Goal: Go to known website: Access a specific website the user already knows

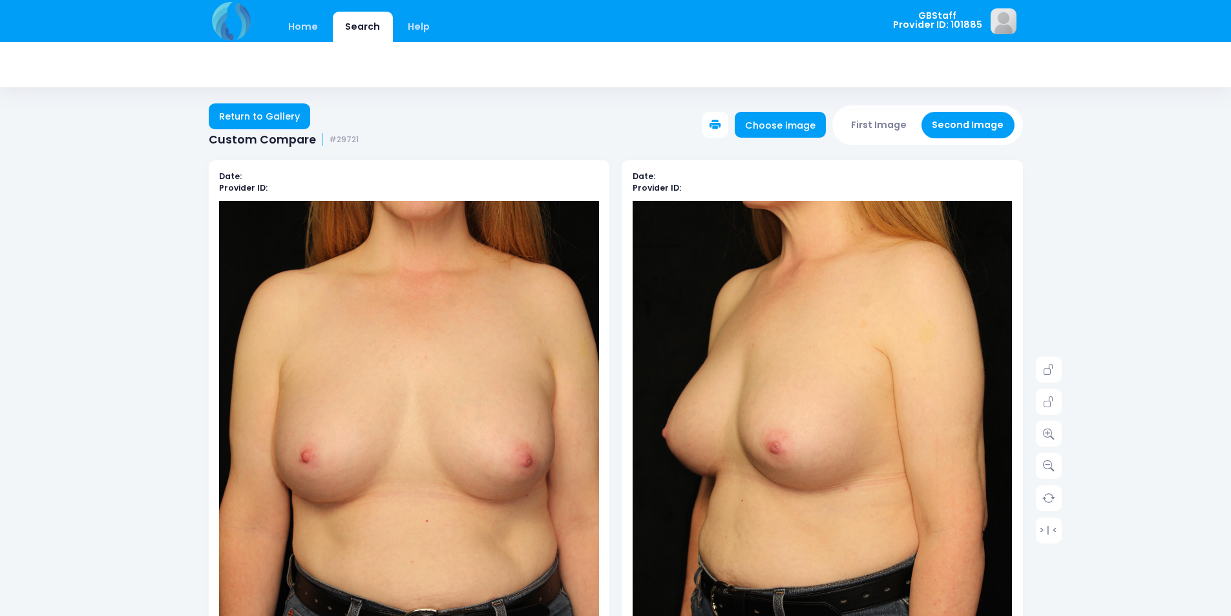
scroll to position [65, 0]
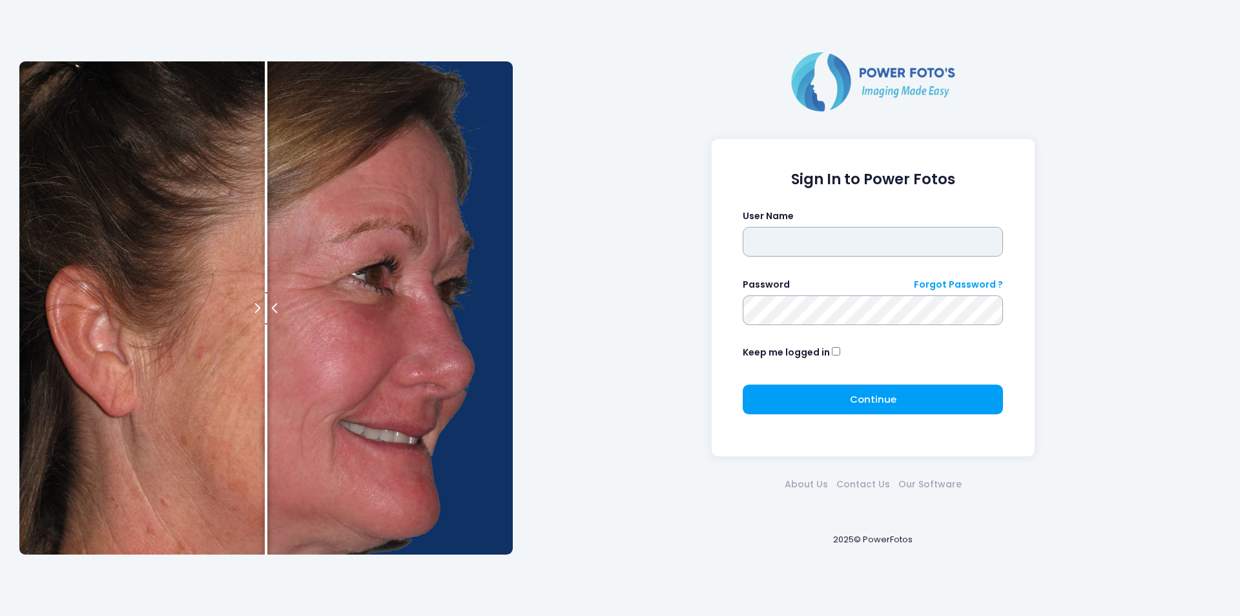
type input "*******"
